Goal: Transaction & Acquisition: Book appointment/travel/reservation

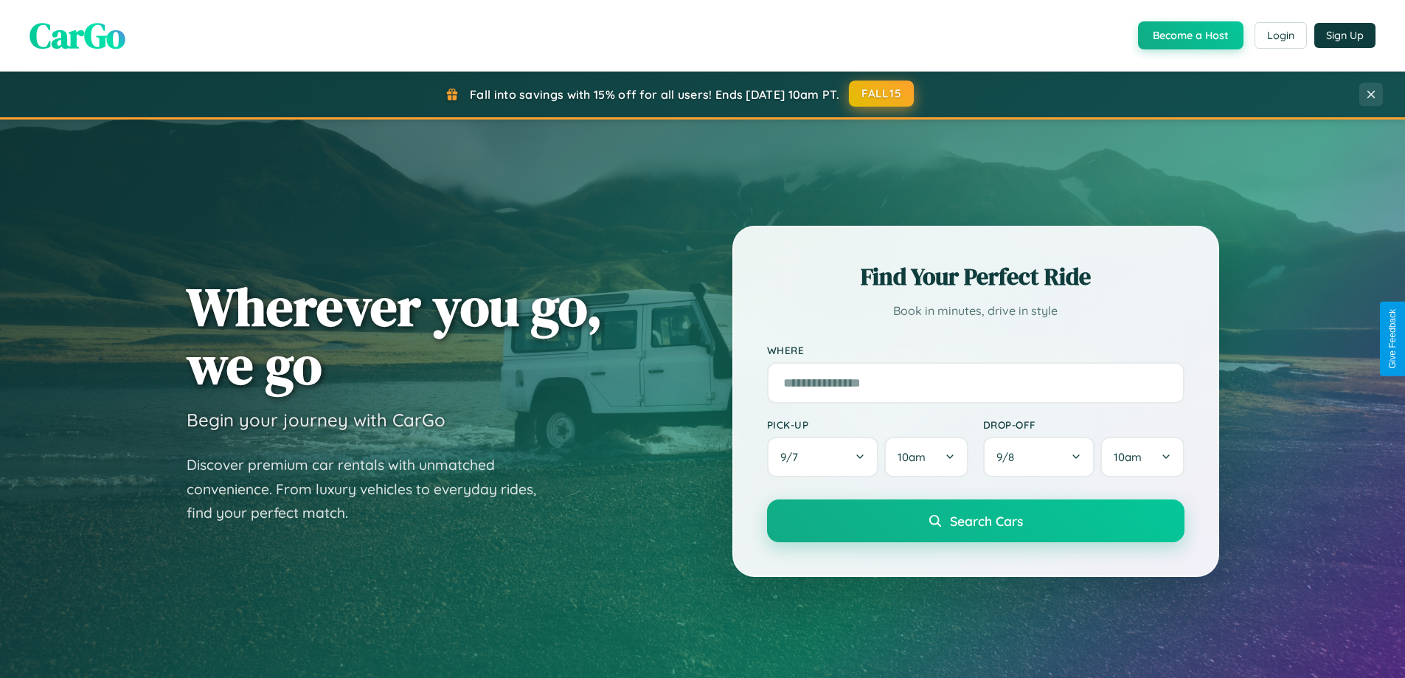
click at [882, 94] on button "FALL15" at bounding box center [881, 93] width 65 height 27
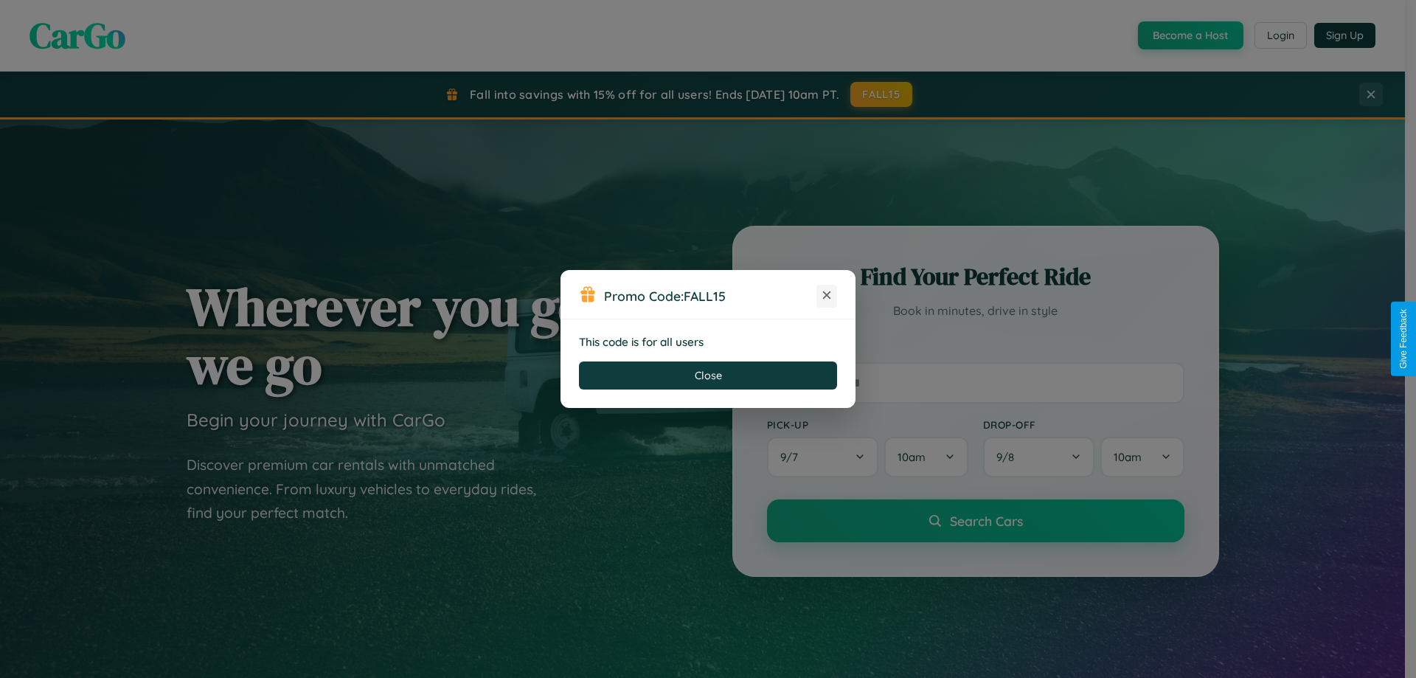
click at [827, 296] on icon at bounding box center [826, 295] width 15 height 15
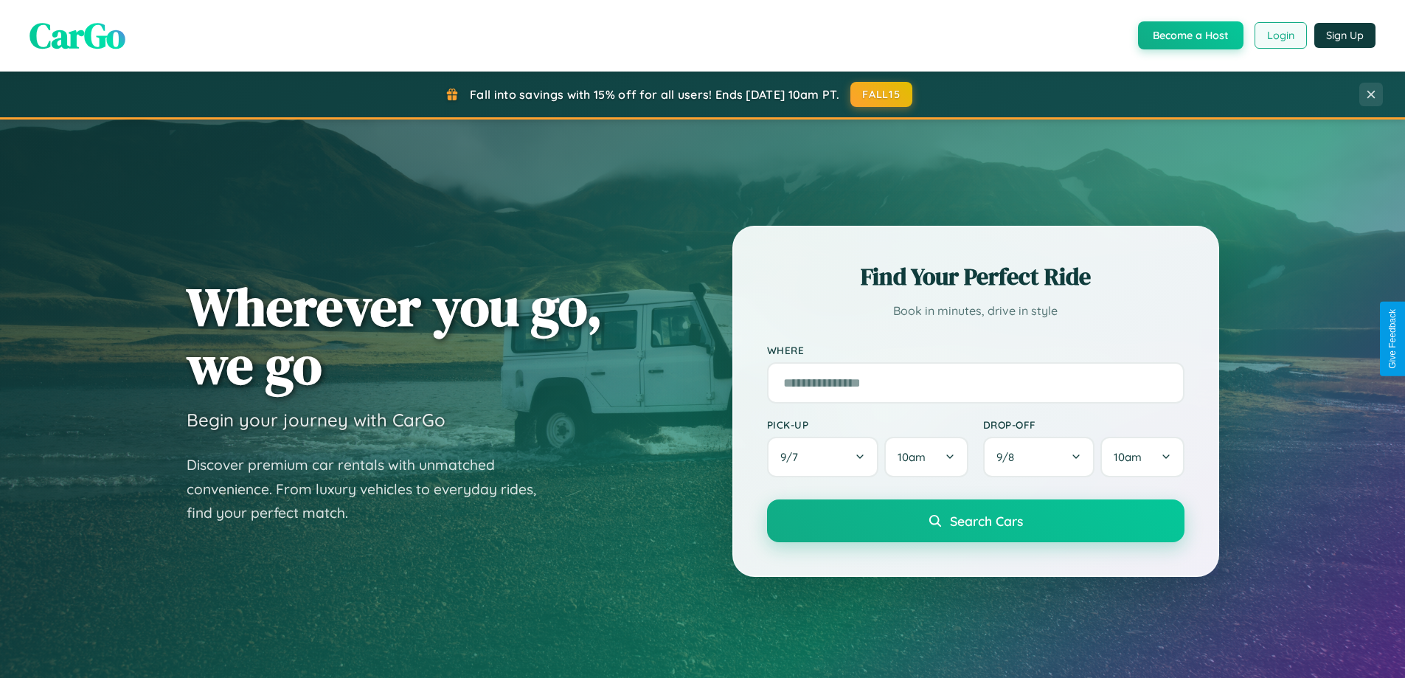
click at [1279, 35] on button "Login" at bounding box center [1280, 35] width 52 height 27
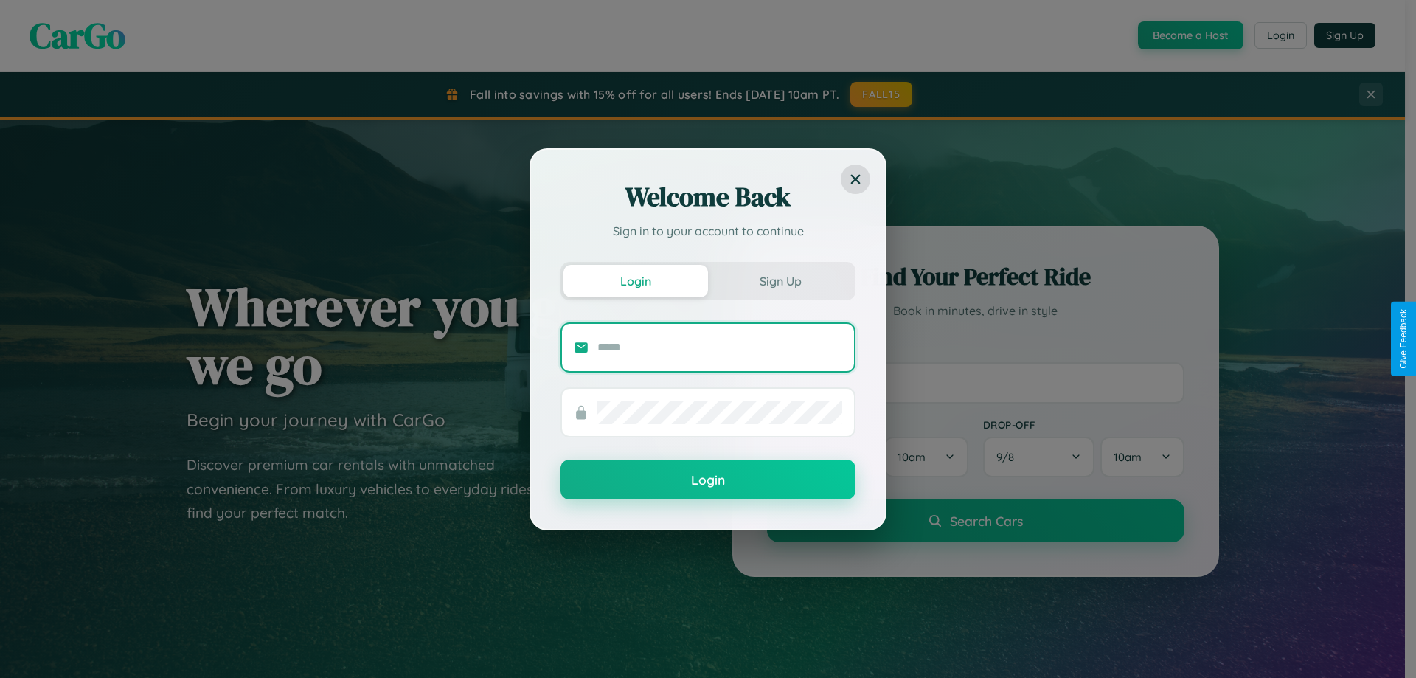
click at [720, 347] on input "text" at bounding box center [719, 348] width 245 height 24
type input "**********"
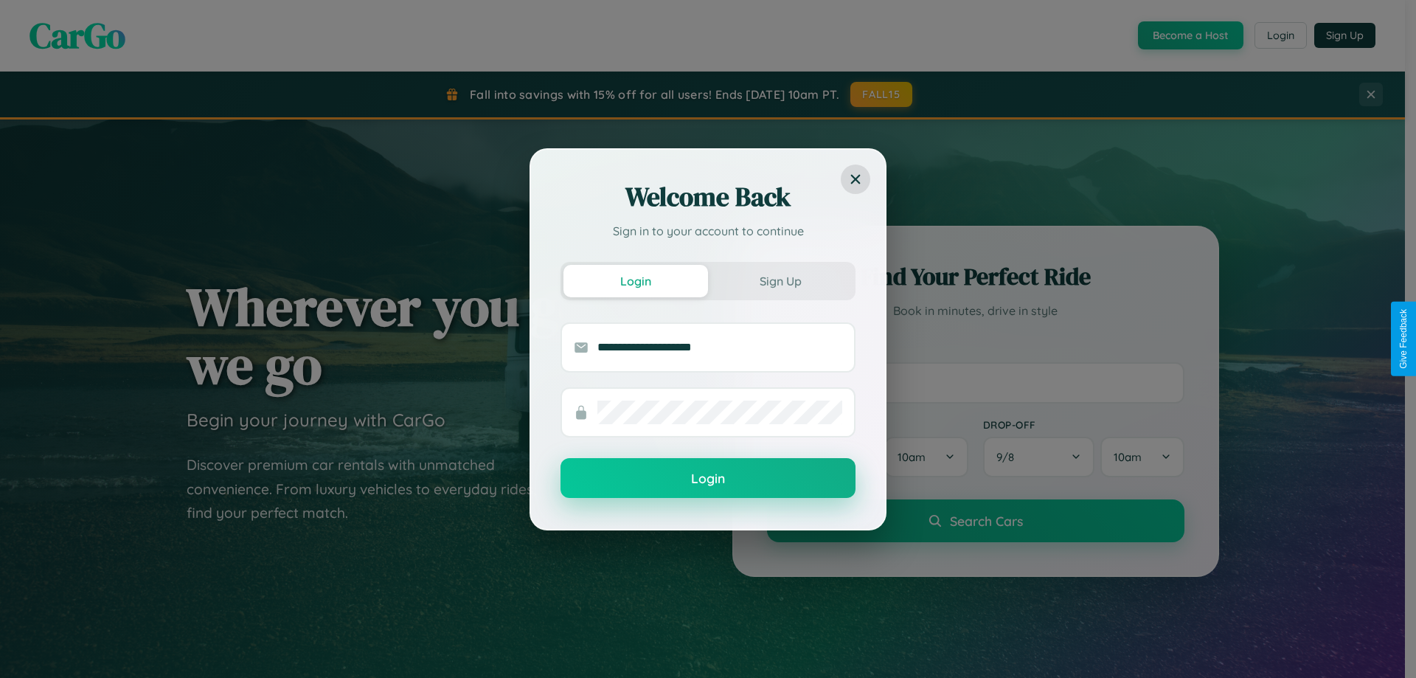
click at [708, 479] on button "Login" at bounding box center [707, 478] width 295 height 40
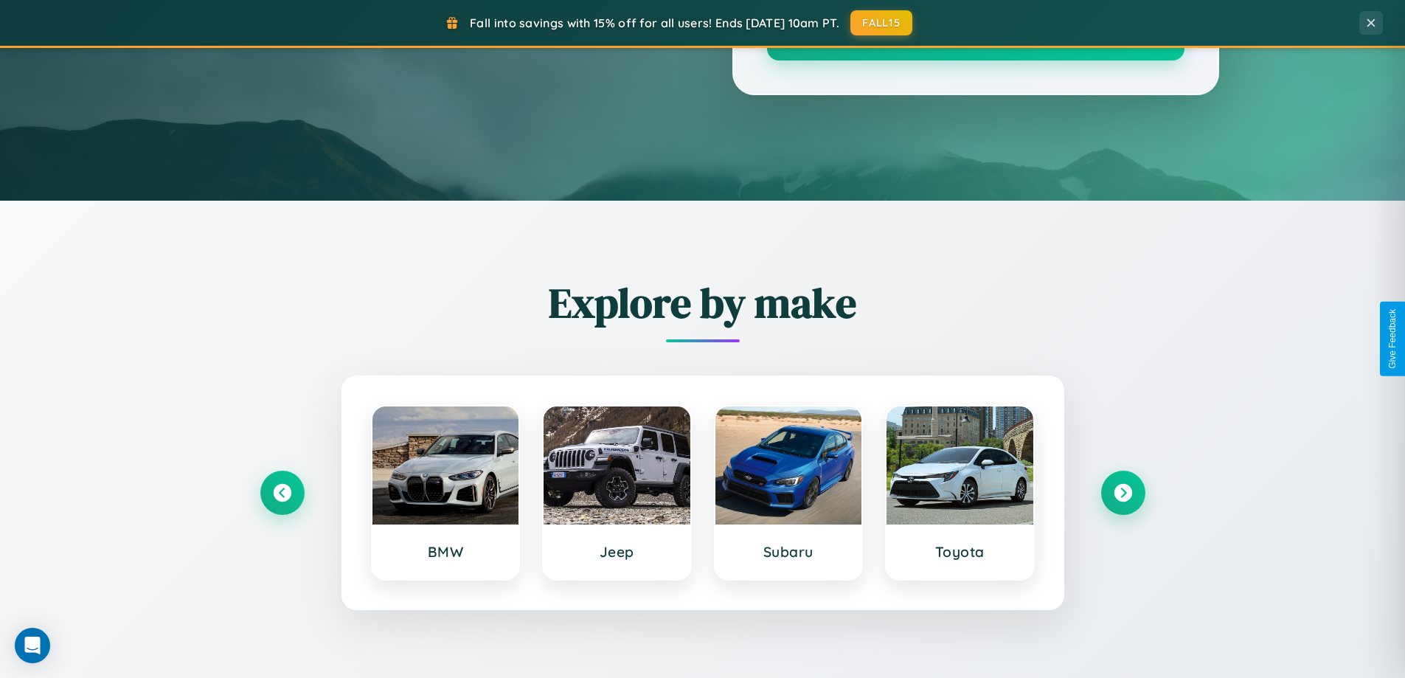
scroll to position [1015, 0]
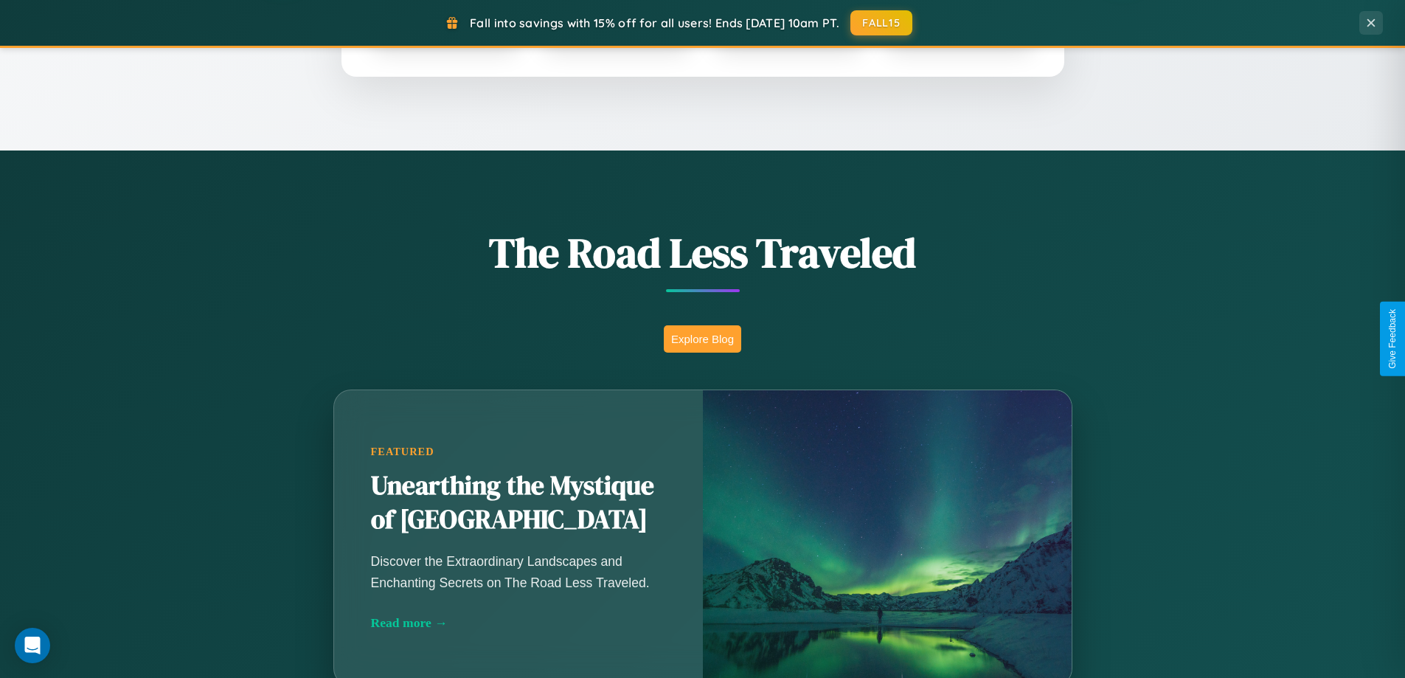
click at [702, 338] on button "Explore Blog" at bounding box center [702, 338] width 77 height 27
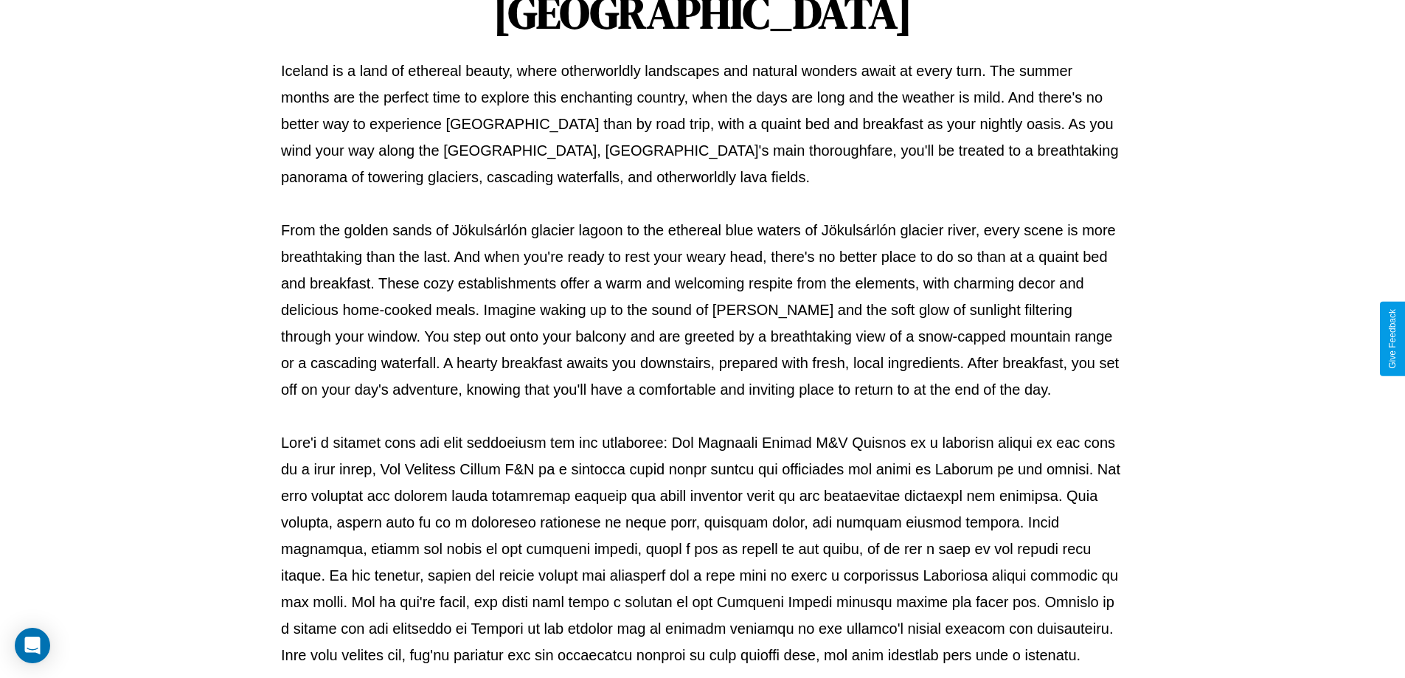
scroll to position [477, 0]
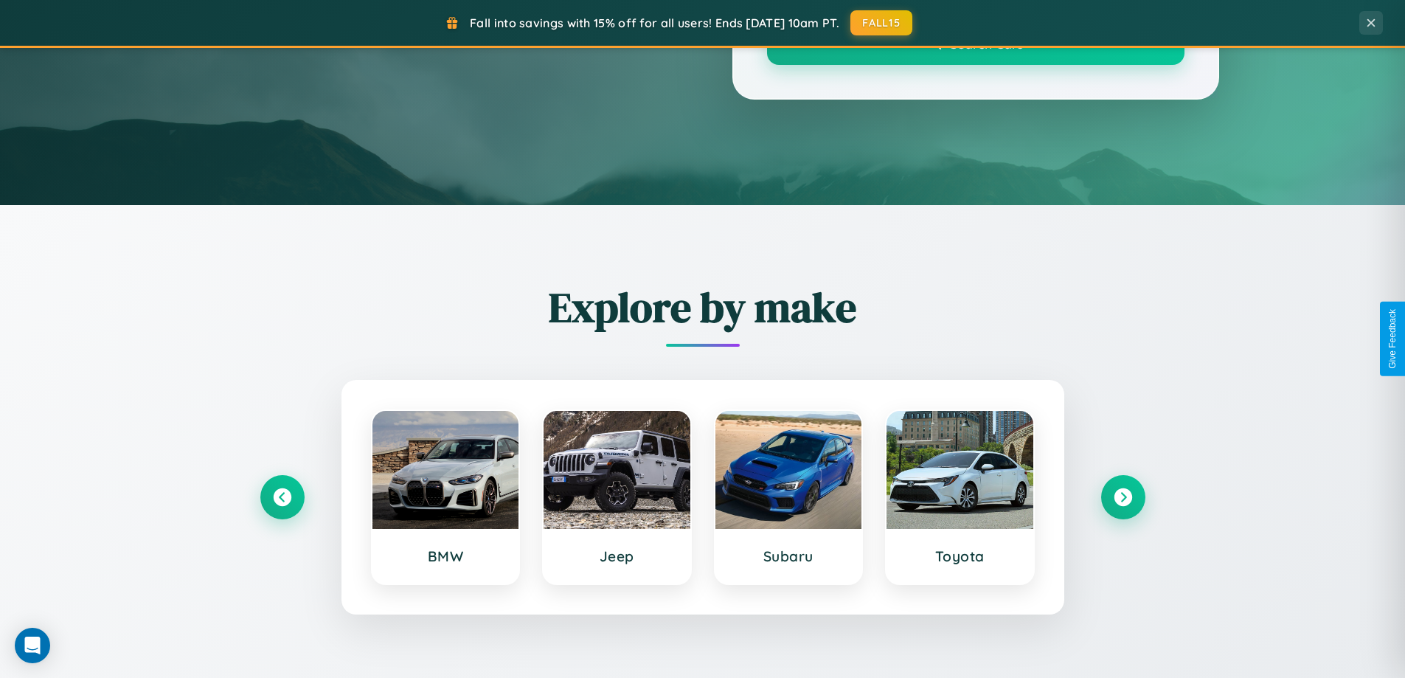
scroll to position [1015, 0]
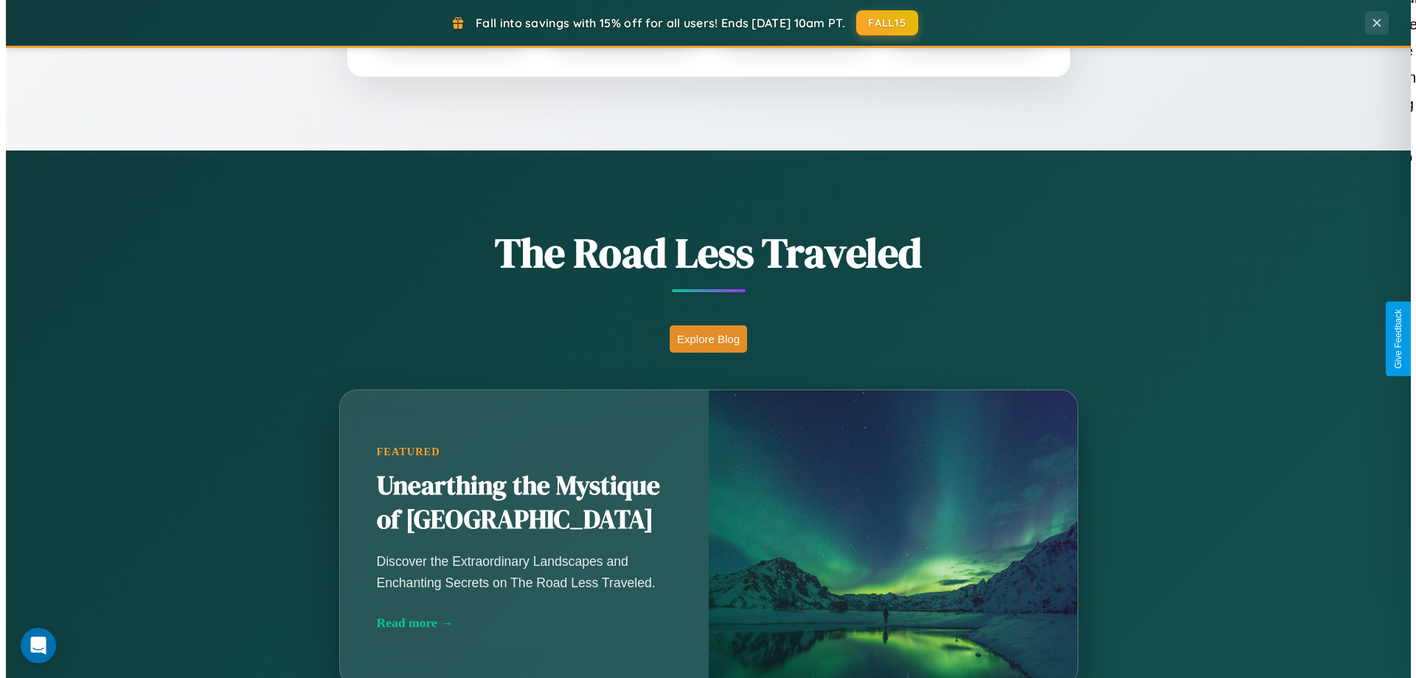
scroll to position [0, 0]
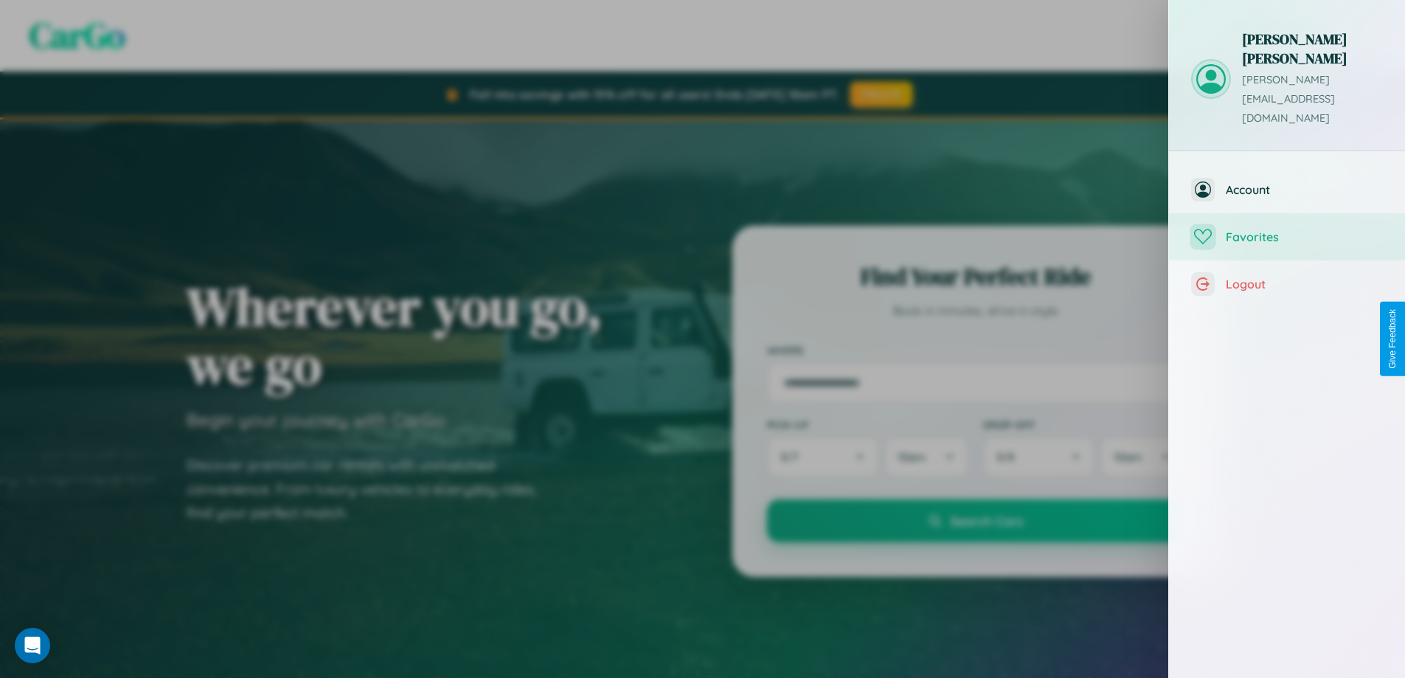
click at [1287, 229] on span "Favorites" at bounding box center [1304, 236] width 157 height 15
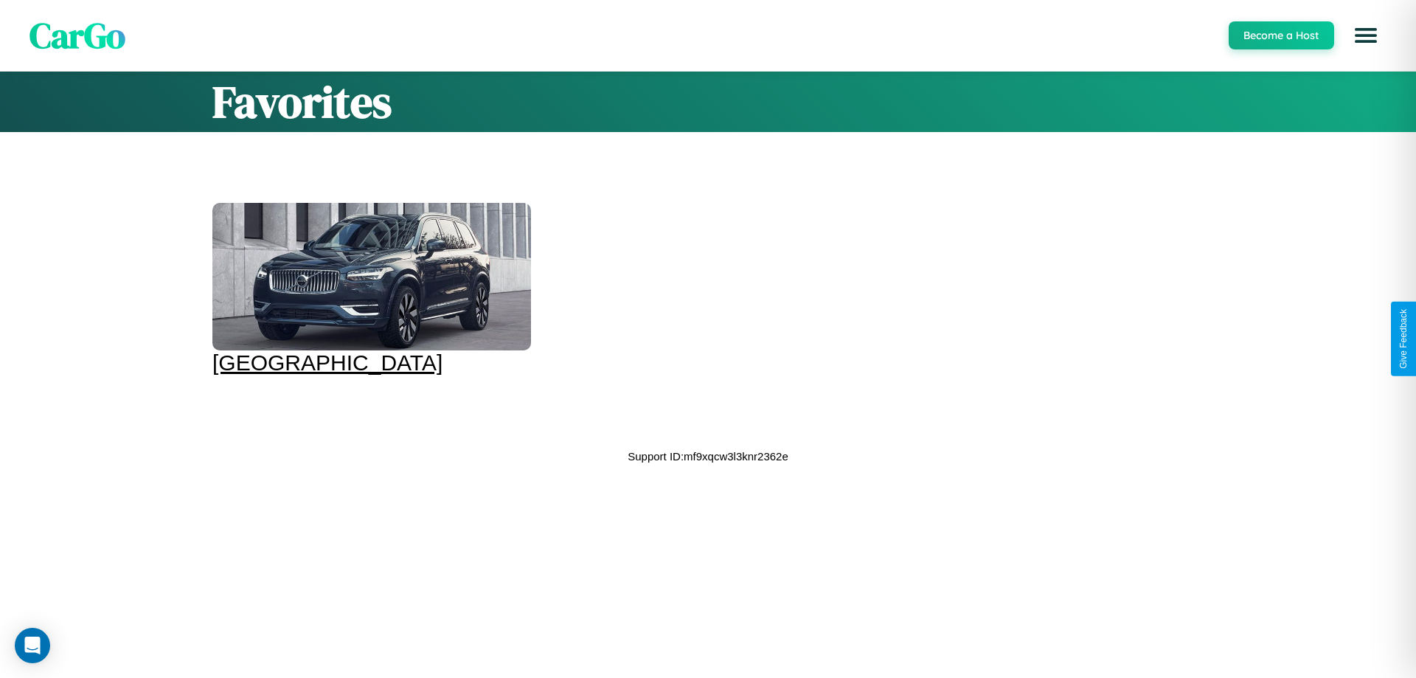
click at [369, 289] on div at bounding box center [371, 276] width 319 height 147
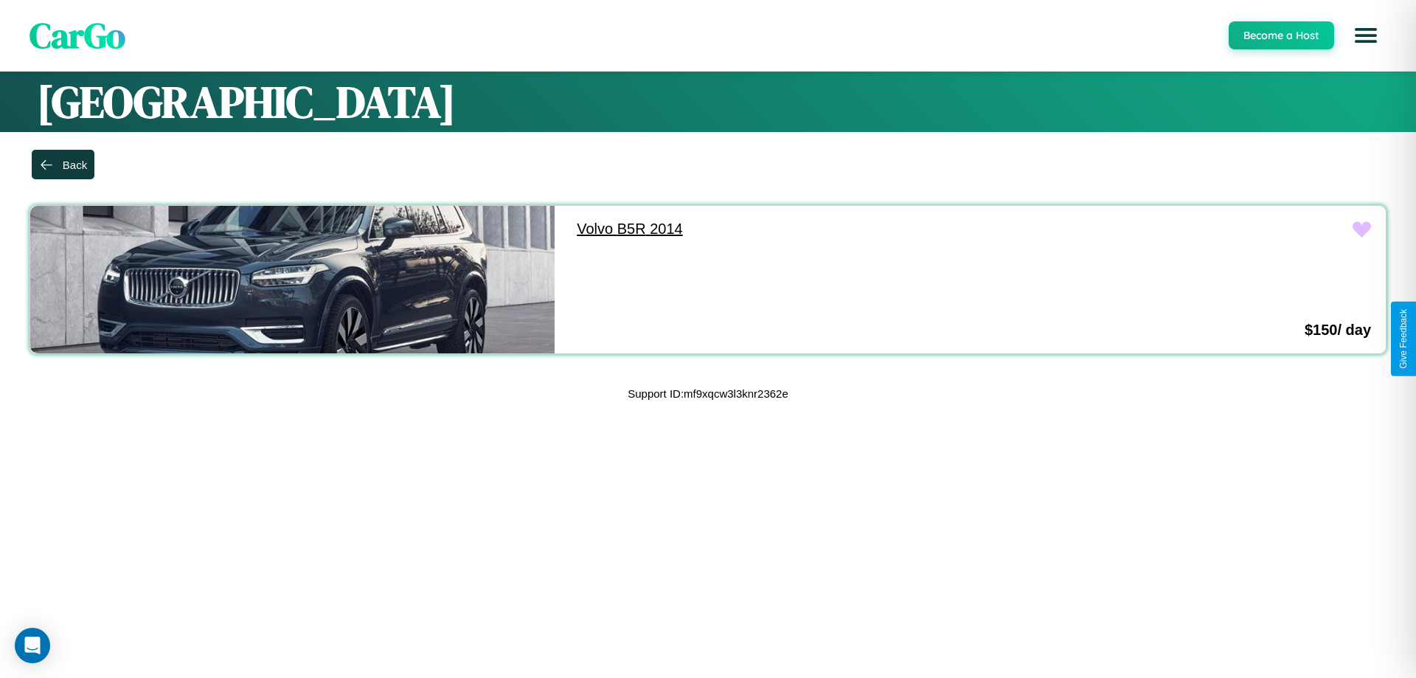
click at [817, 229] on link "Volvo B5R 2014" at bounding box center [824, 229] width 524 height 46
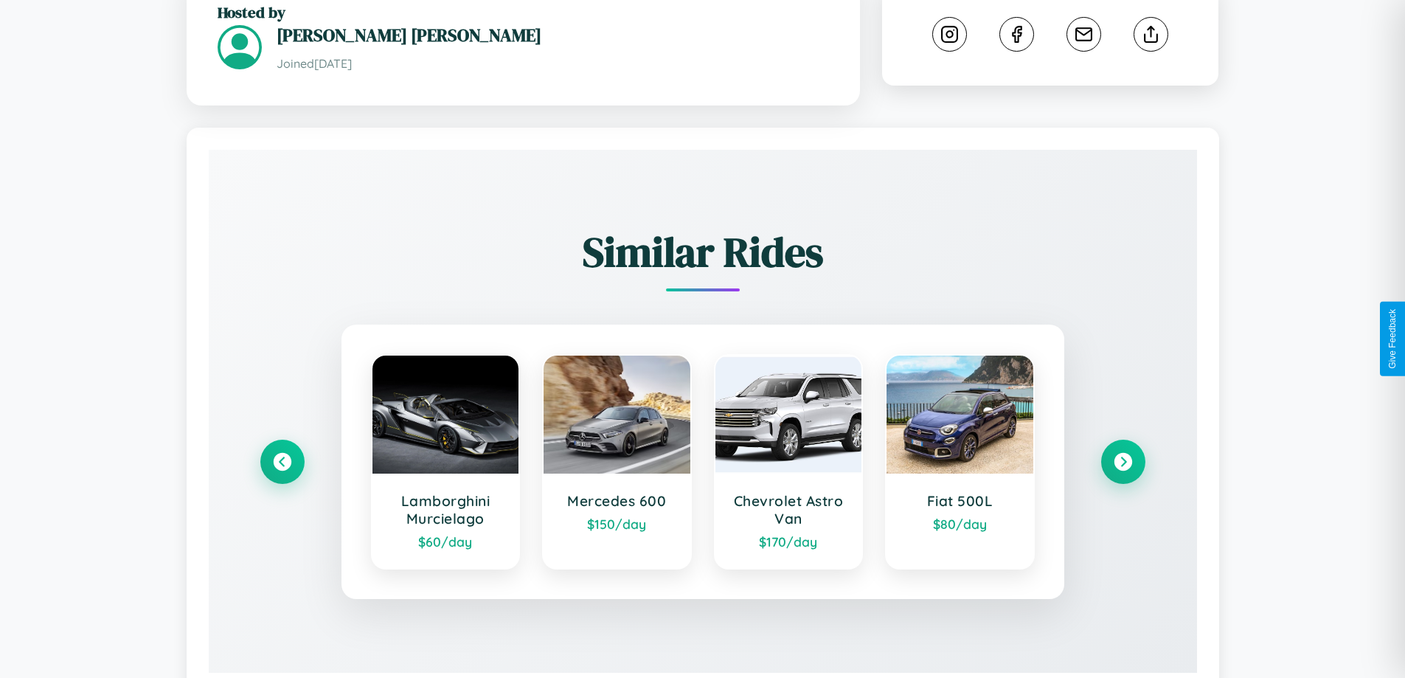
scroll to position [841, 0]
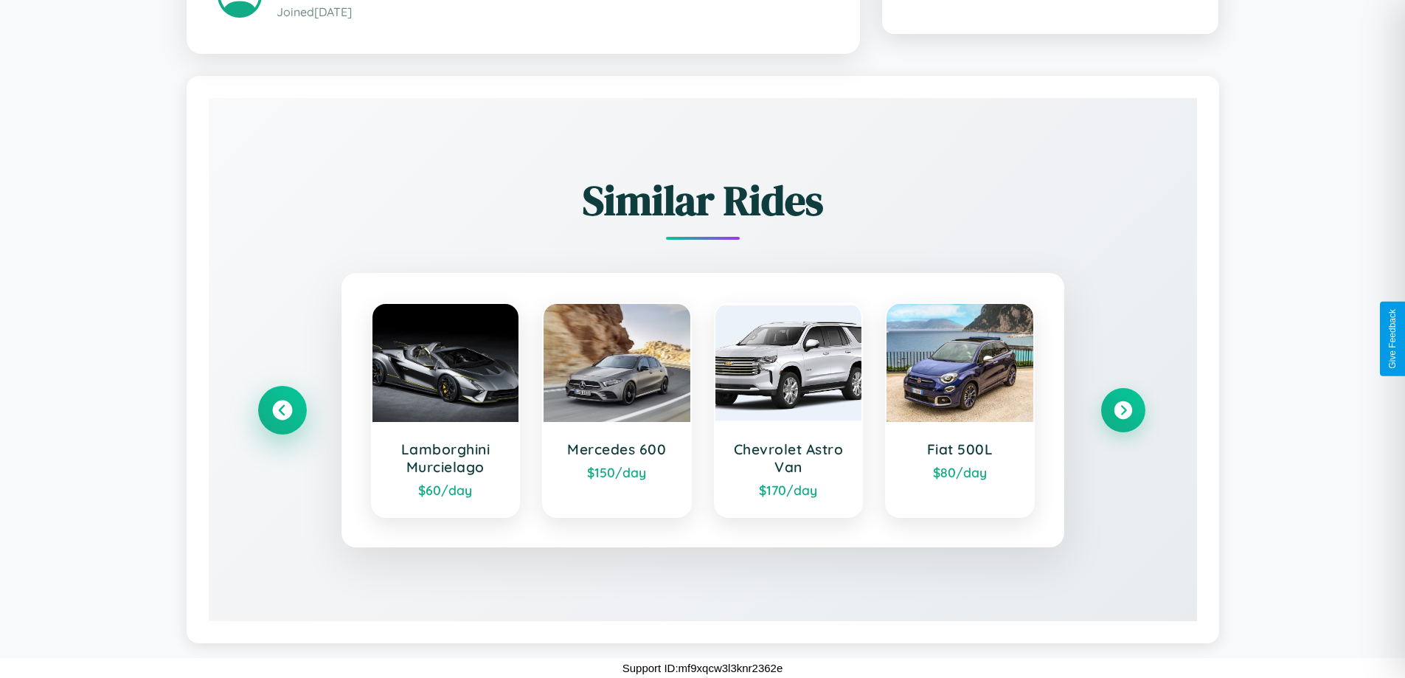
click at [282, 410] on icon at bounding box center [282, 410] width 20 height 20
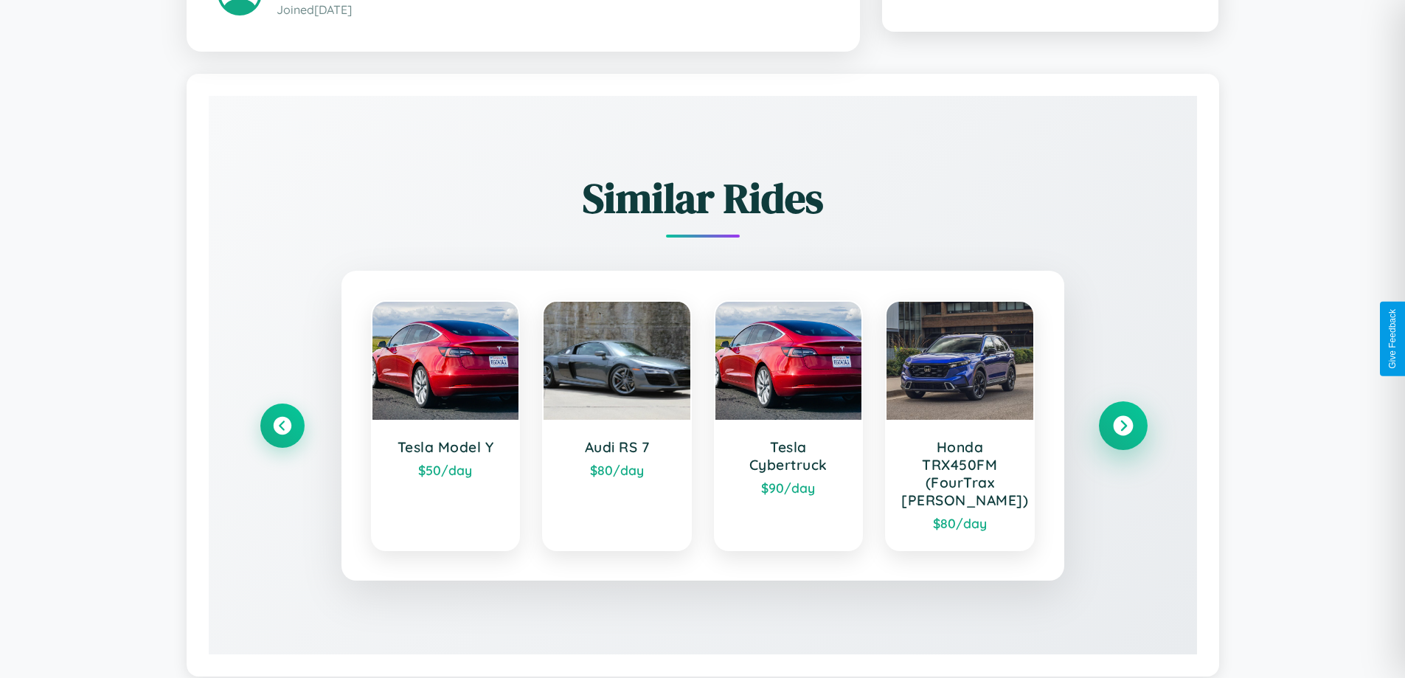
click at [1122, 428] on icon at bounding box center [1123, 426] width 20 height 20
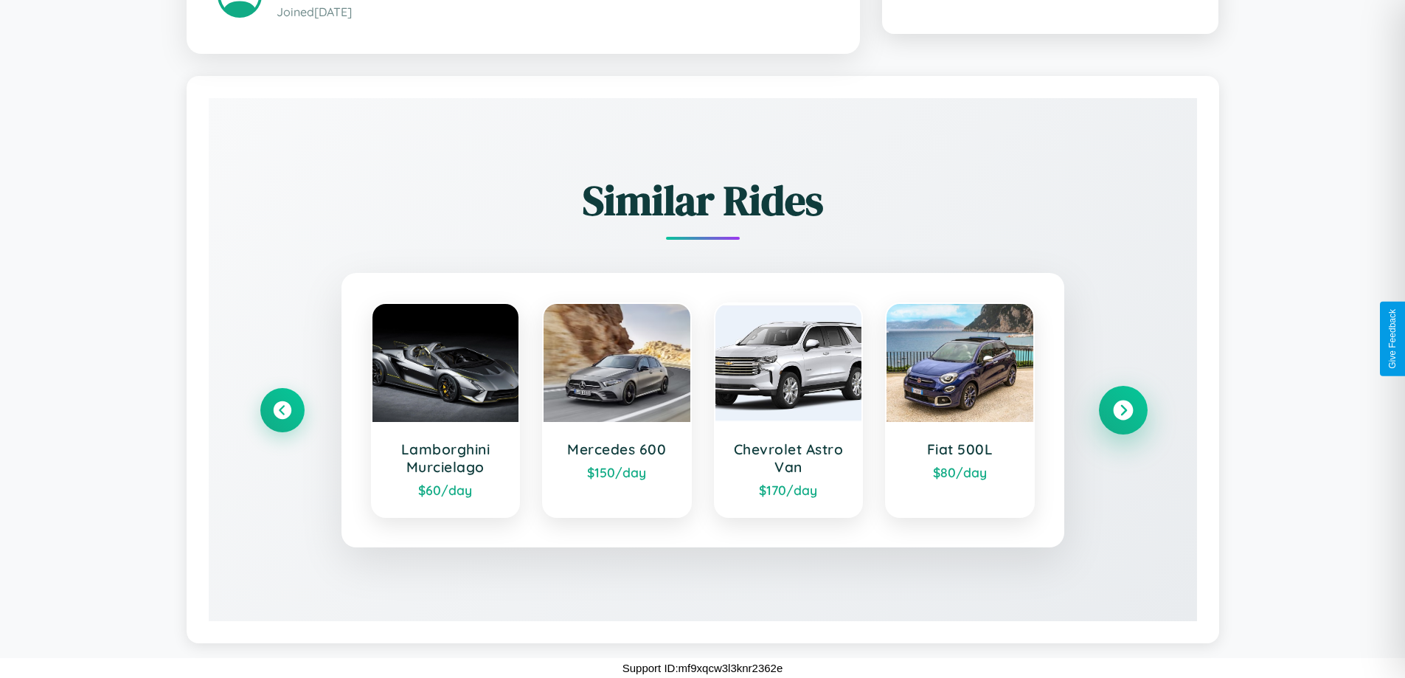
click at [1122, 410] on icon at bounding box center [1123, 410] width 20 height 20
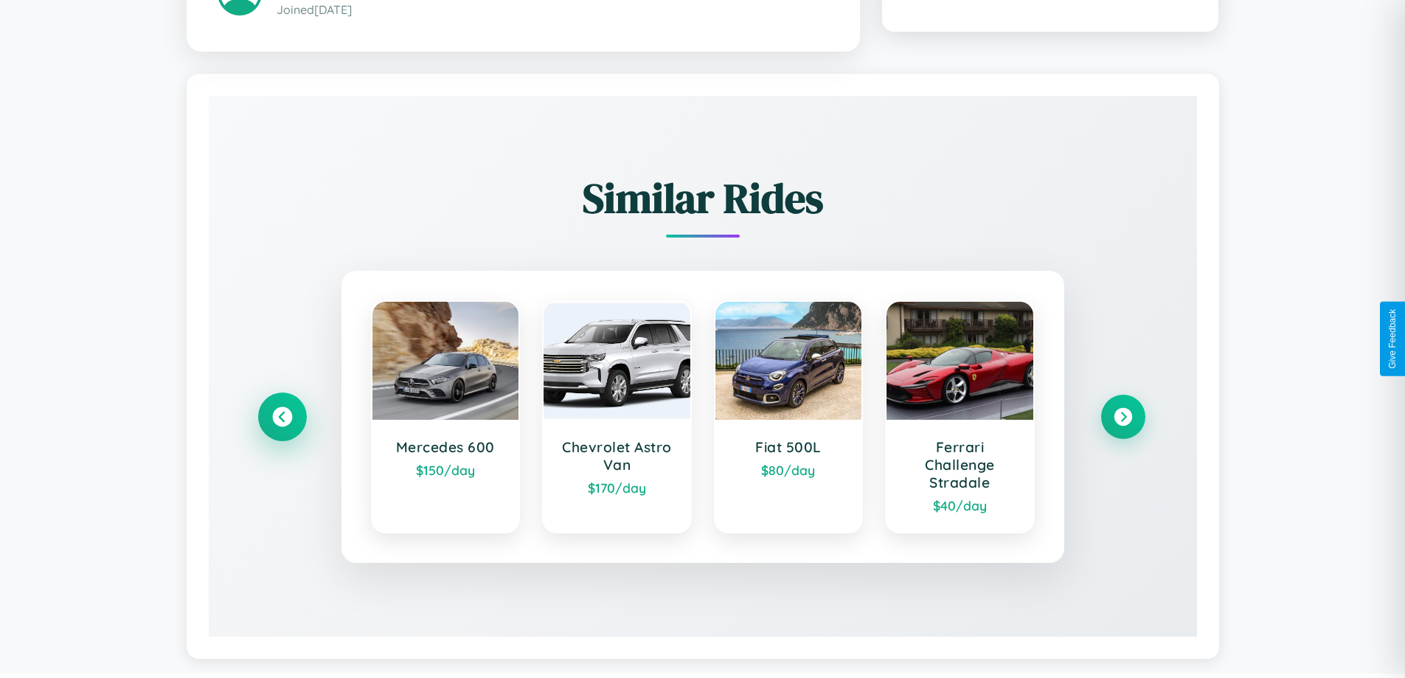
click at [282, 419] on icon at bounding box center [282, 417] width 20 height 20
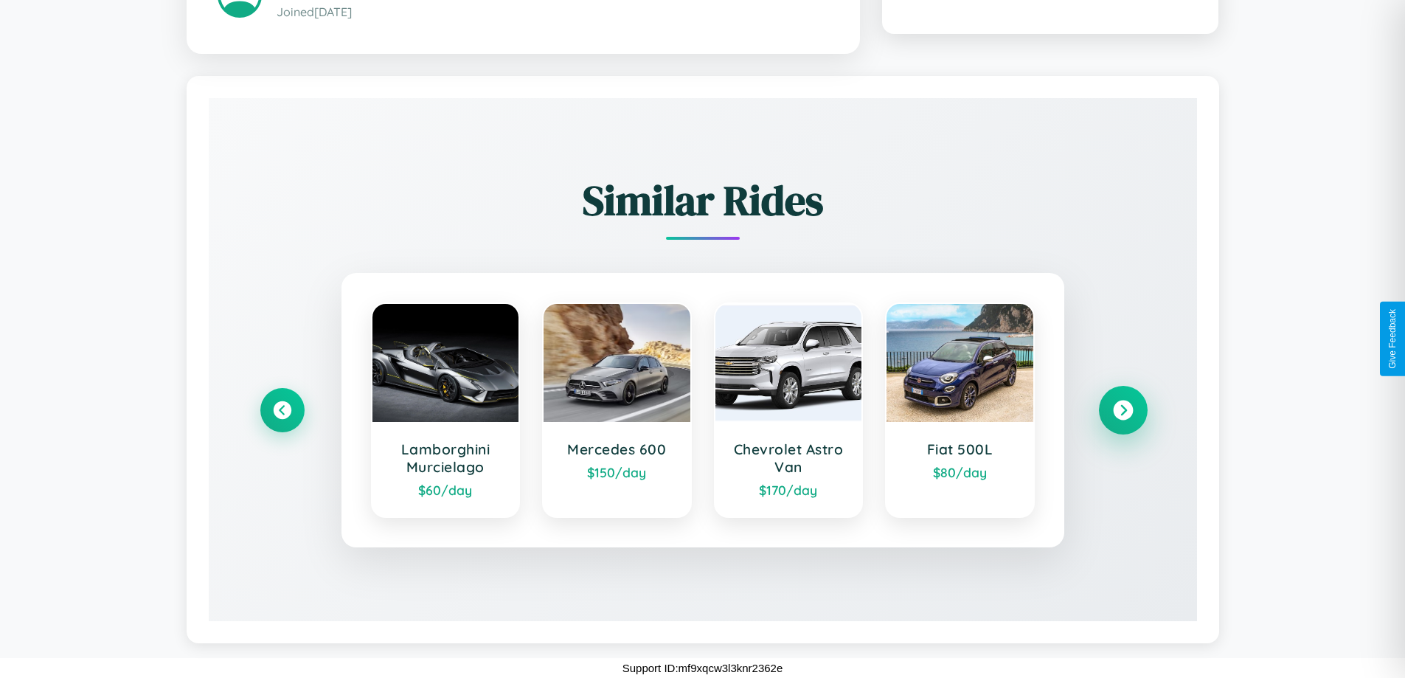
click at [1122, 410] on icon at bounding box center [1123, 410] width 20 height 20
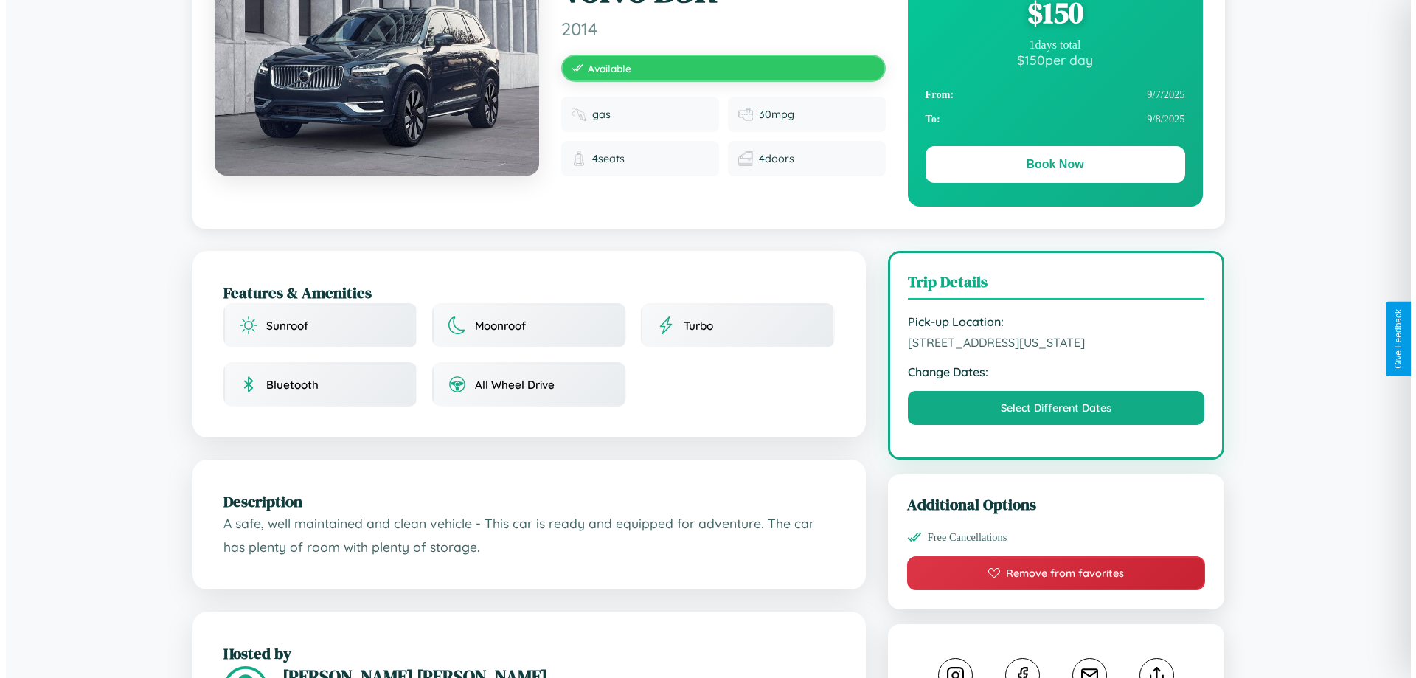
scroll to position [0, 0]
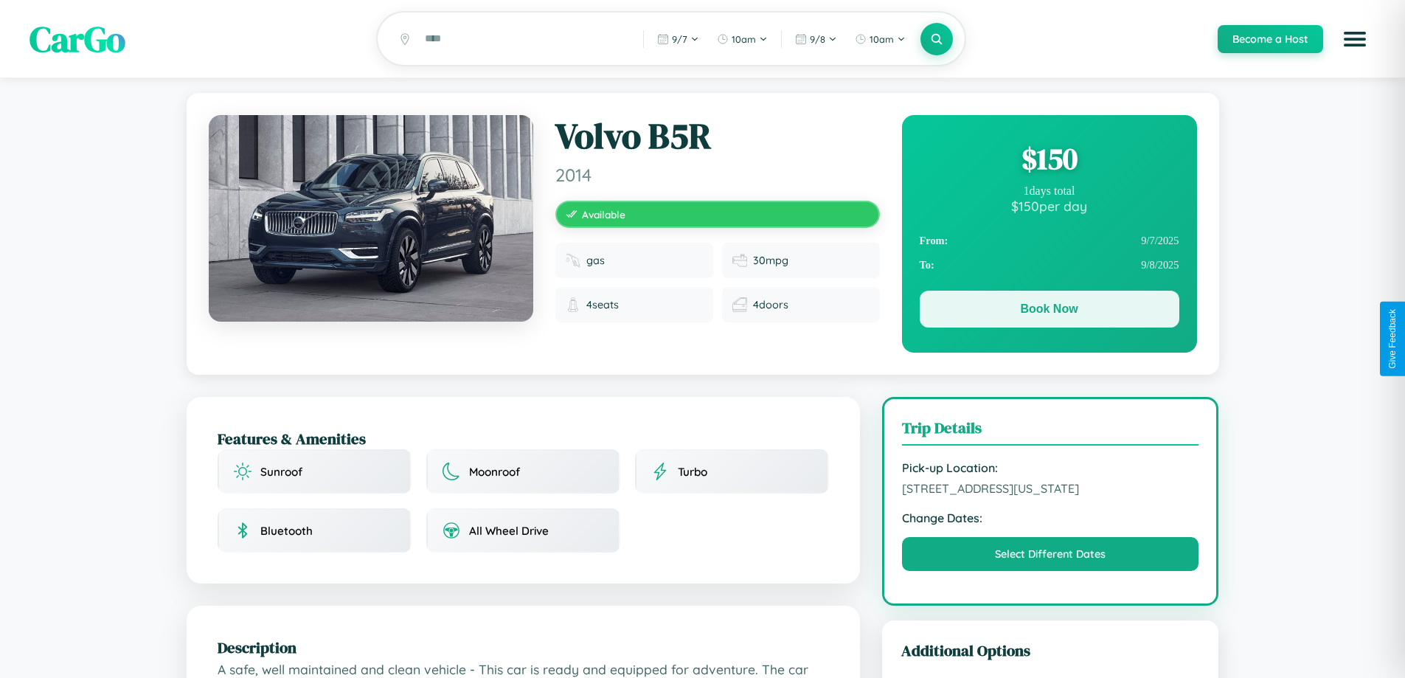
click at [1049, 311] on button "Book Now" at bounding box center [1050, 309] width 260 height 37
